Goal: Transaction & Acquisition: Purchase product/service

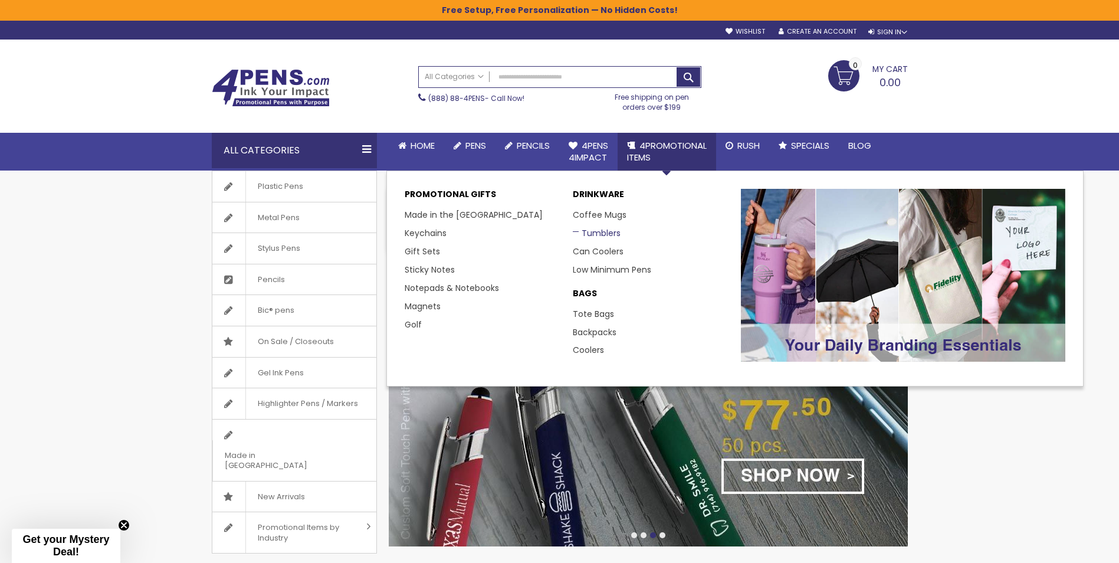
click at [604, 233] on link "Tumblers" at bounding box center [597, 233] width 48 height 12
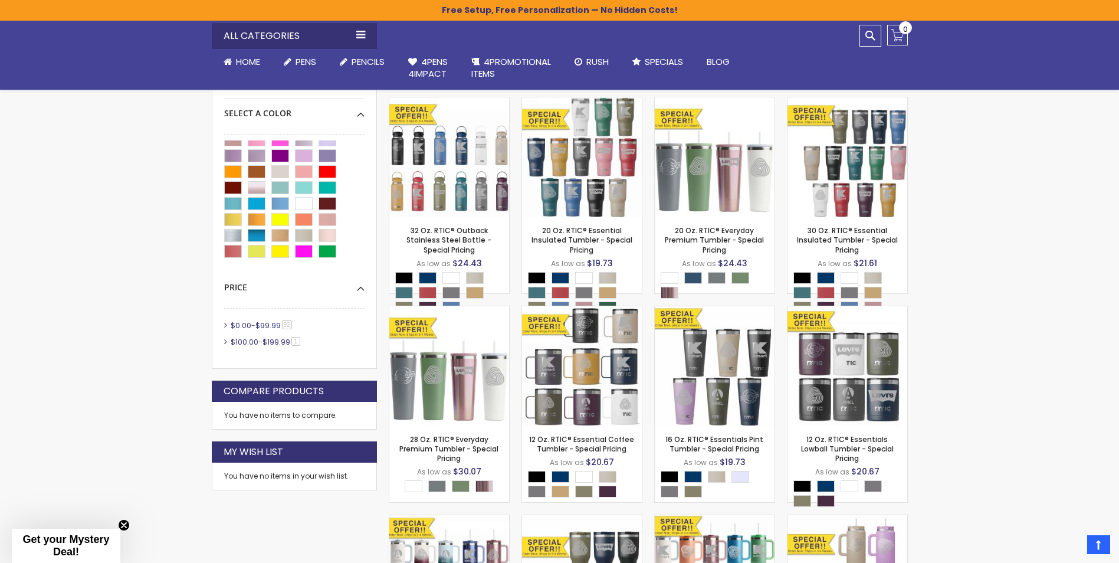
scroll to position [133, 0]
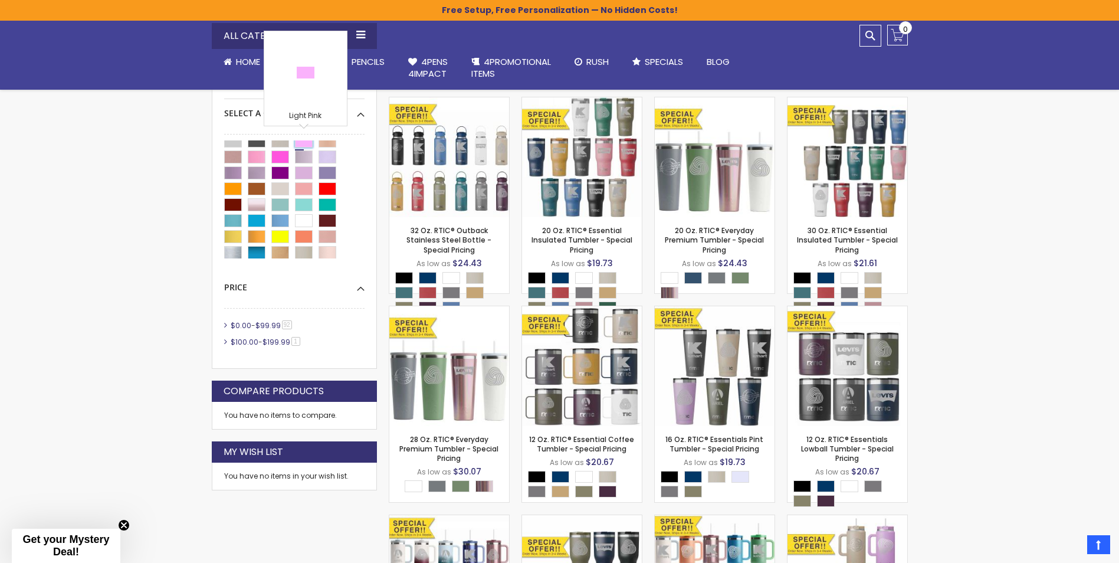
click at [306, 146] on div "Light Pink" at bounding box center [304, 141] width 18 height 13
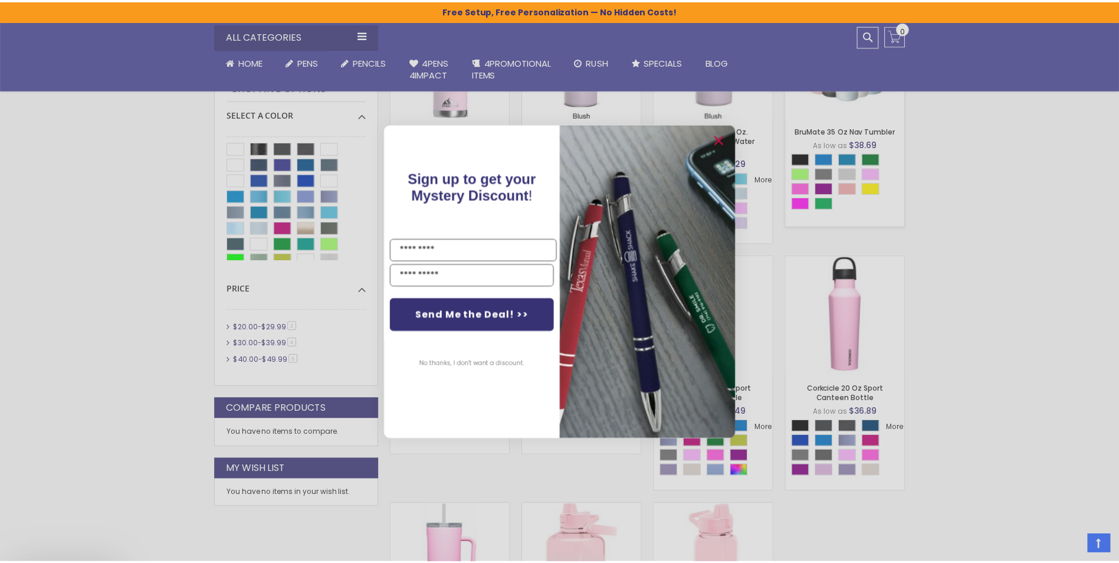
scroll to position [339, 0]
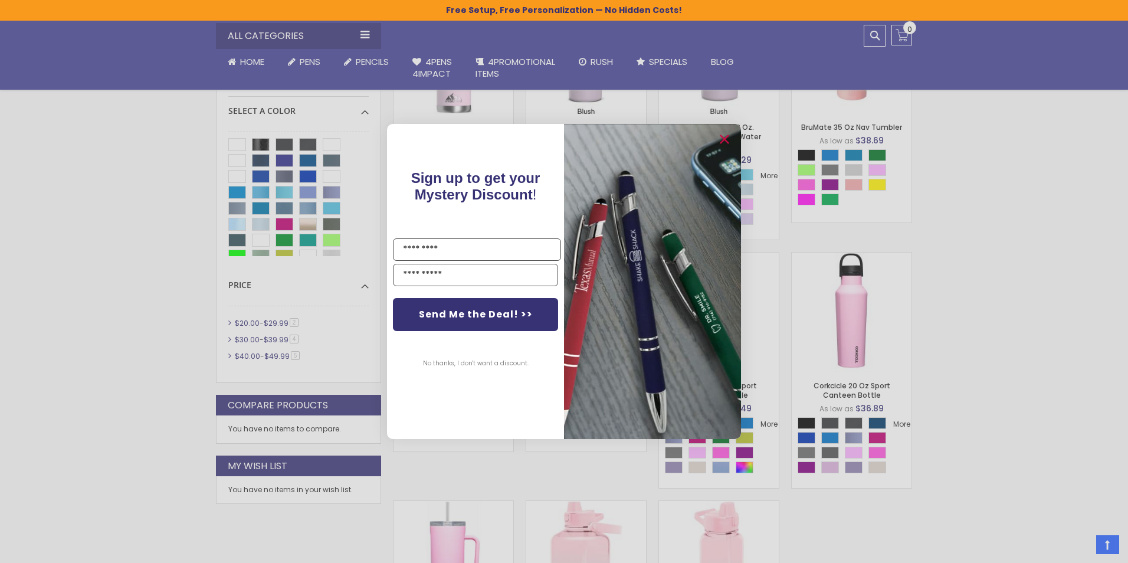
click at [988, 255] on div "Close dialog Sign up to get your Mystery Discount ! Name Email Send Me the Deal…" at bounding box center [564, 281] width 1128 height 563
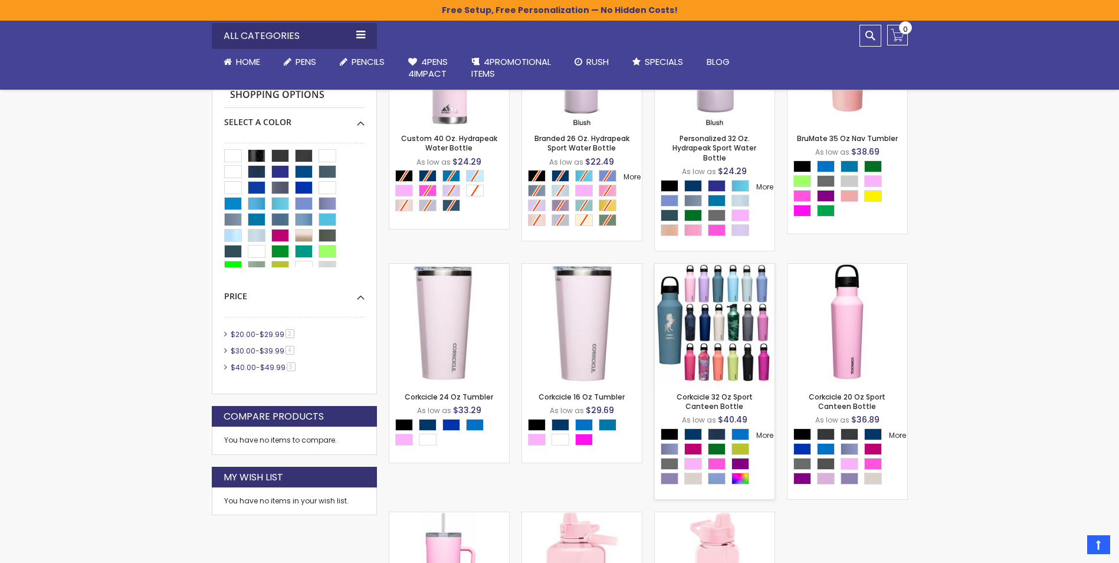
scroll to position [325, 0]
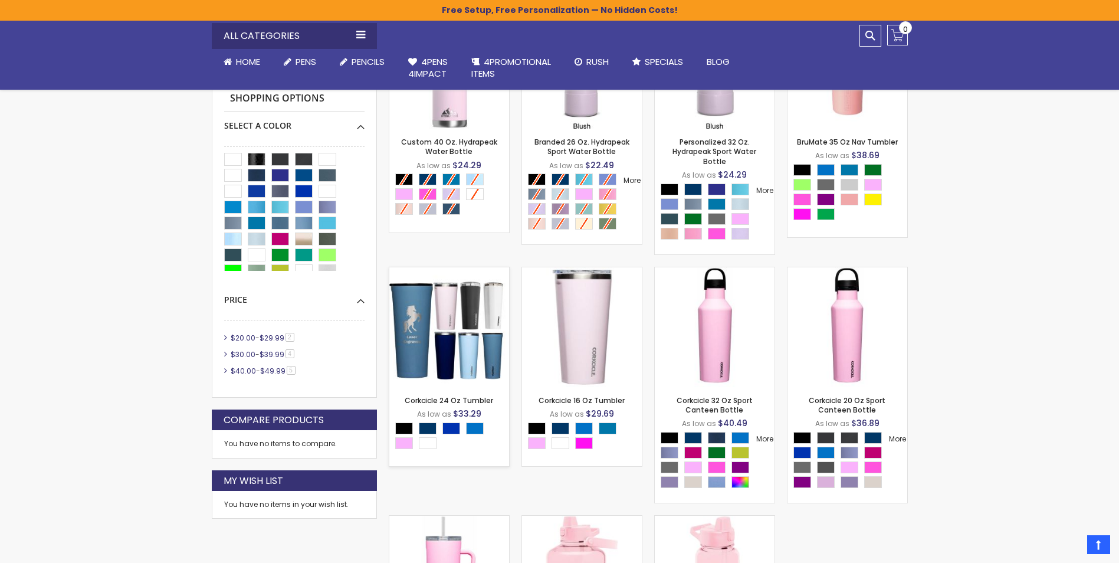
click at [453, 338] on img at bounding box center [449, 327] width 120 height 120
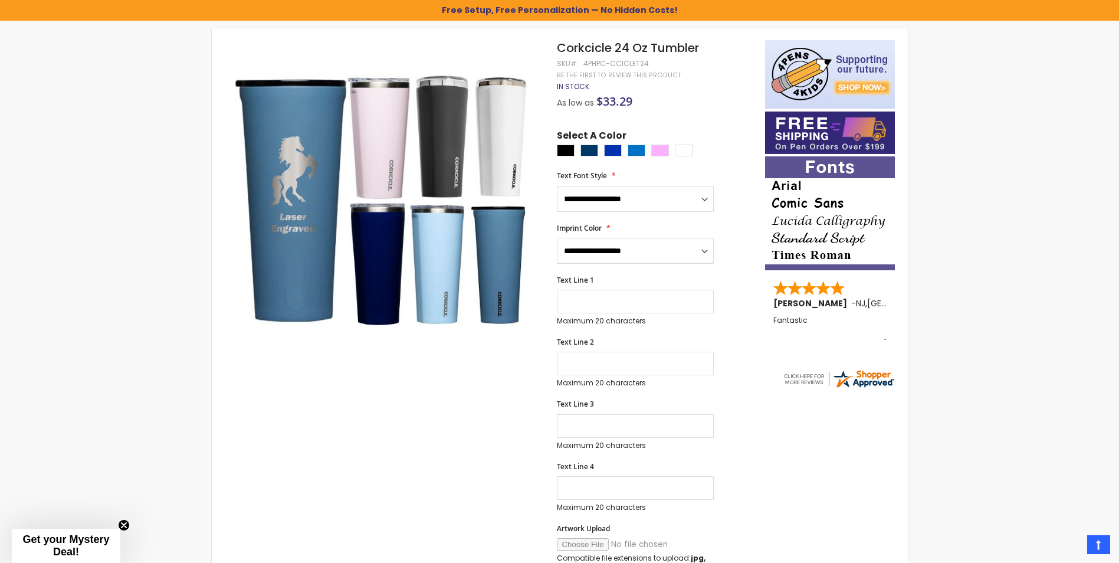
scroll to position [133, 0]
